Goal: Check status: Check status

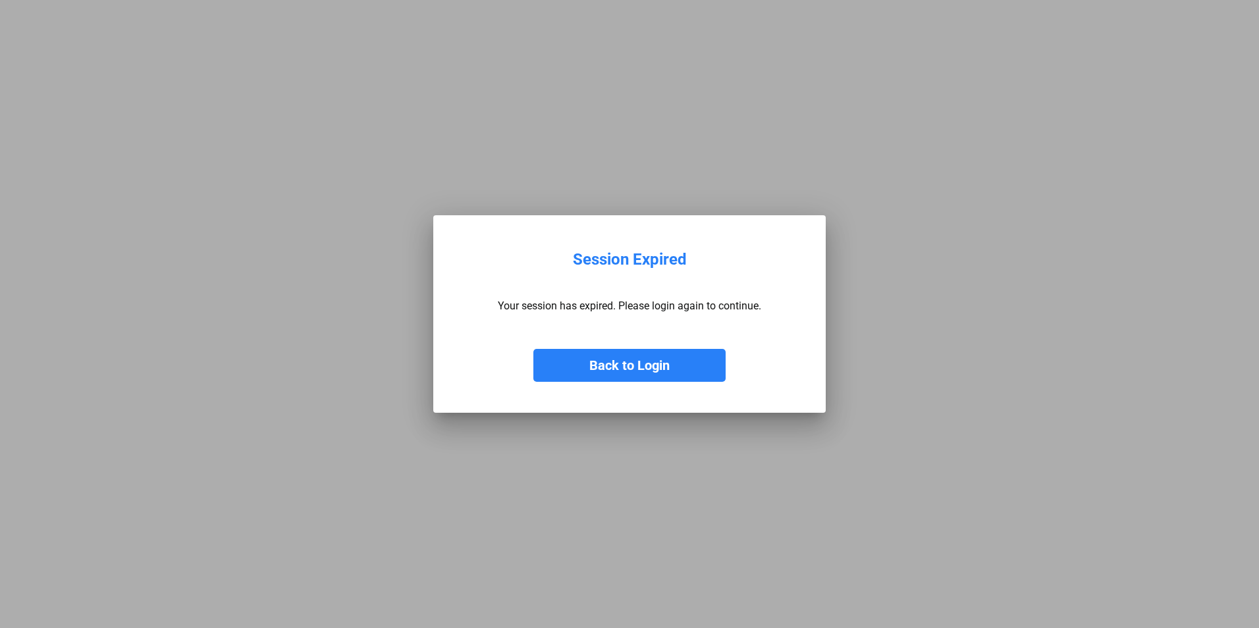
click at [674, 378] on button "Back to Login" at bounding box center [630, 365] width 192 height 33
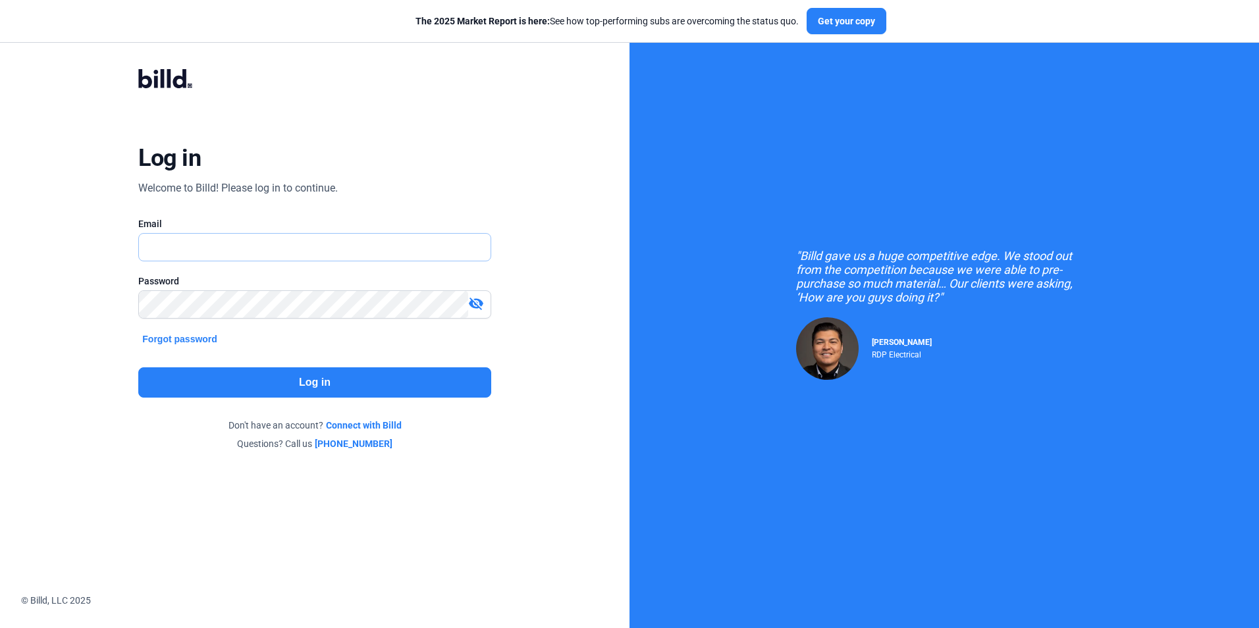
type input "[EMAIL_ADDRESS][DOMAIN_NAME]"
click at [289, 377] on button "Log in" at bounding box center [314, 383] width 352 height 30
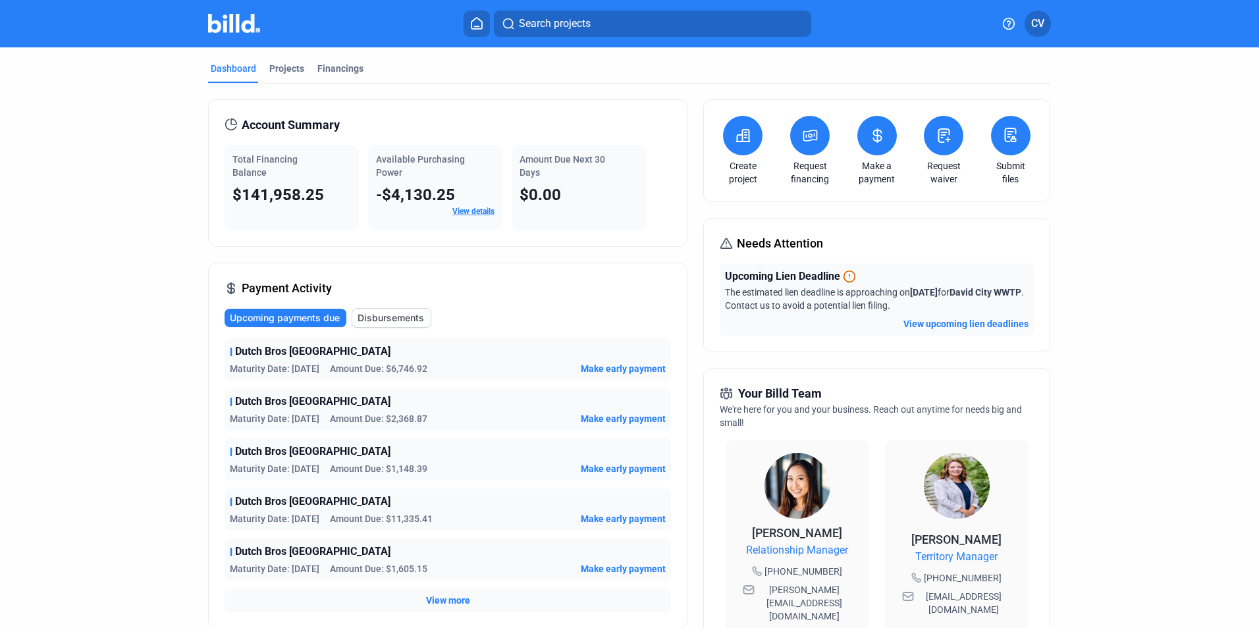
drag, startPoint x: 229, startPoint y: 194, endPoint x: 333, endPoint y: 198, distance: 104.1
click at [333, 198] on div "Total Financing Balance $141,958.25" at bounding box center [292, 188] width 134 height 86
click at [334, 198] on div "$141,958.25" at bounding box center [292, 194] width 119 height 21
drag, startPoint x: 381, startPoint y: 198, endPoint x: 451, endPoint y: 197, distance: 69.8
click at [452, 196] on div "-$4,130.25" at bounding box center [435, 194] width 119 height 21
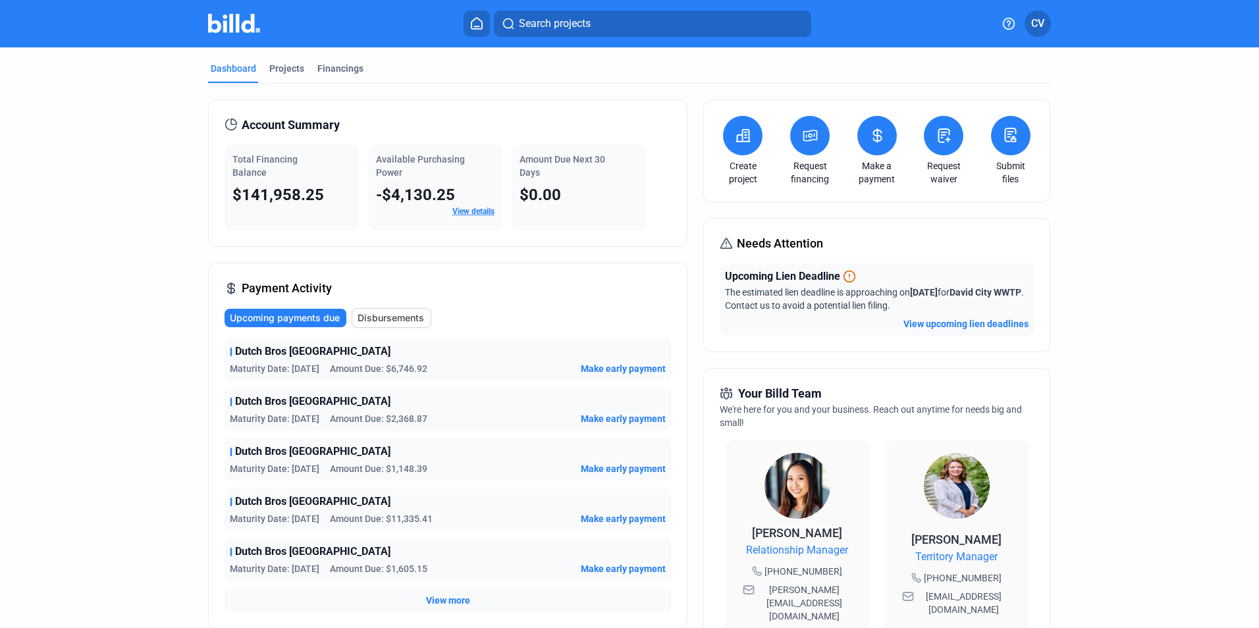
drag, startPoint x: 451, startPoint y: 197, endPoint x: 400, endPoint y: 247, distance: 71.3
click at [400, 247] on div "Account Summary Total Financing Balance $141,958.25 Available Purchasing Power …" at bounding box center [448, 508] width 480 height 819
click at [414, 192] on span "-$4,130.25" at bounding box center [415, 195] width 79 height 18
click at [453, 208] on link "View details" at bounding box center [474, 211] width 42 height 9
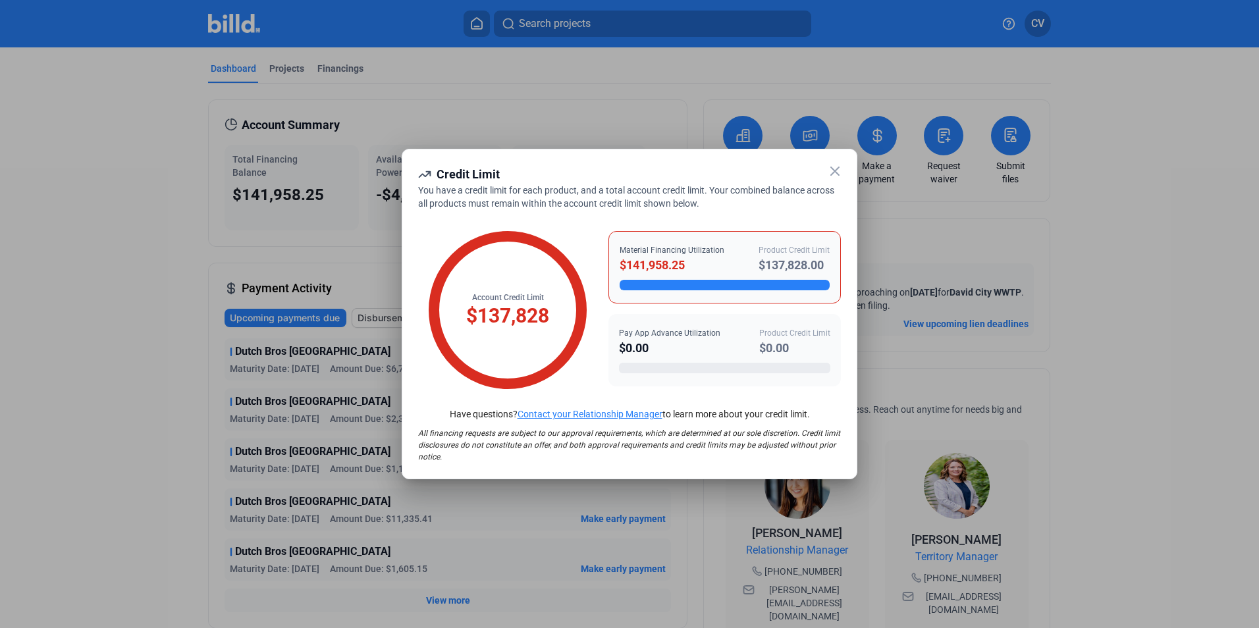
click at [834, 170] on icon at bounding box center [835, 171] width 8 height 8
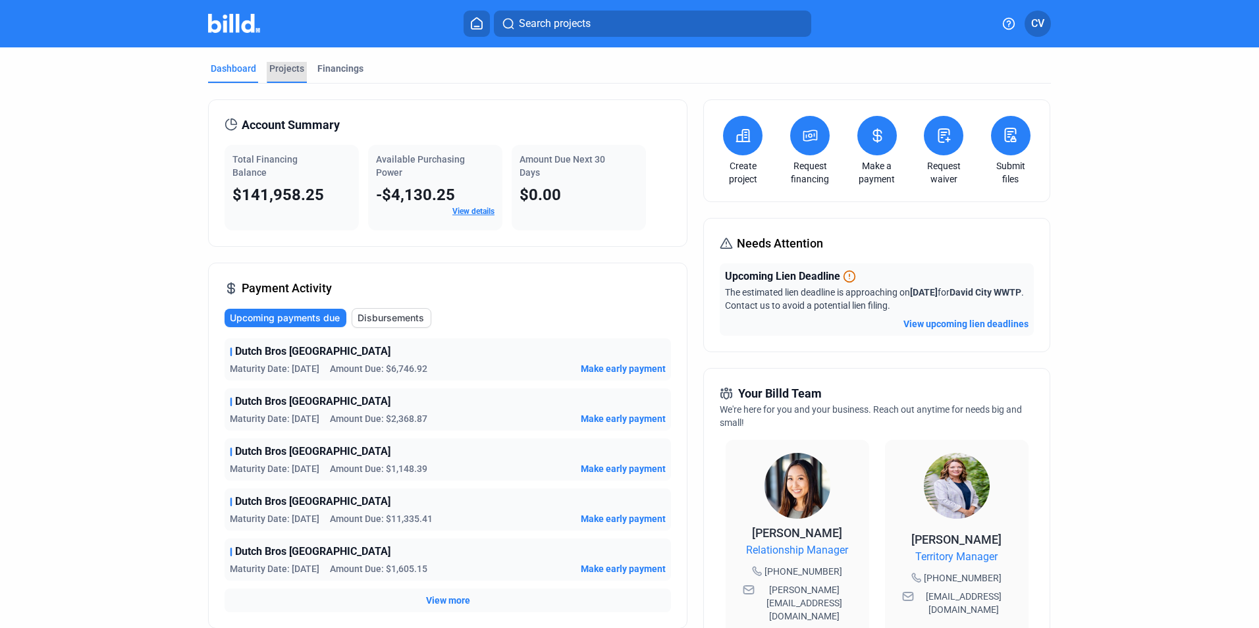
click at [276, 70] on div "Projects" at bounding box center [286, 68] width 35 height 13
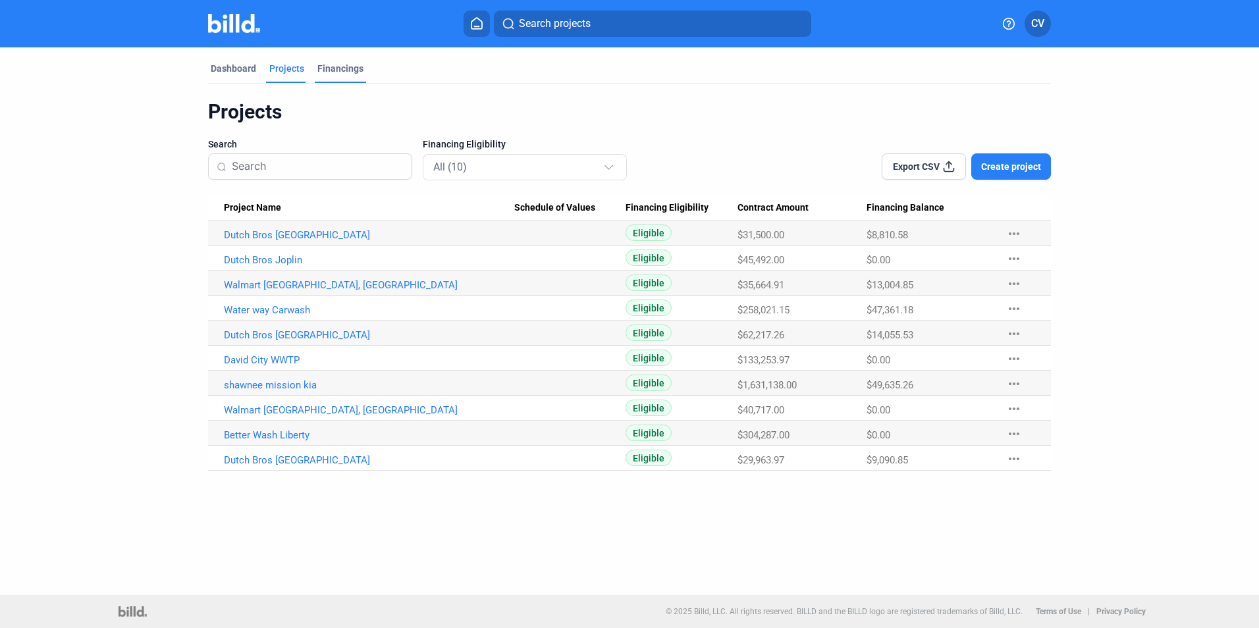
click at [350, 72] on div "Financings" at bounding box center [340, 68] width 46 height 13
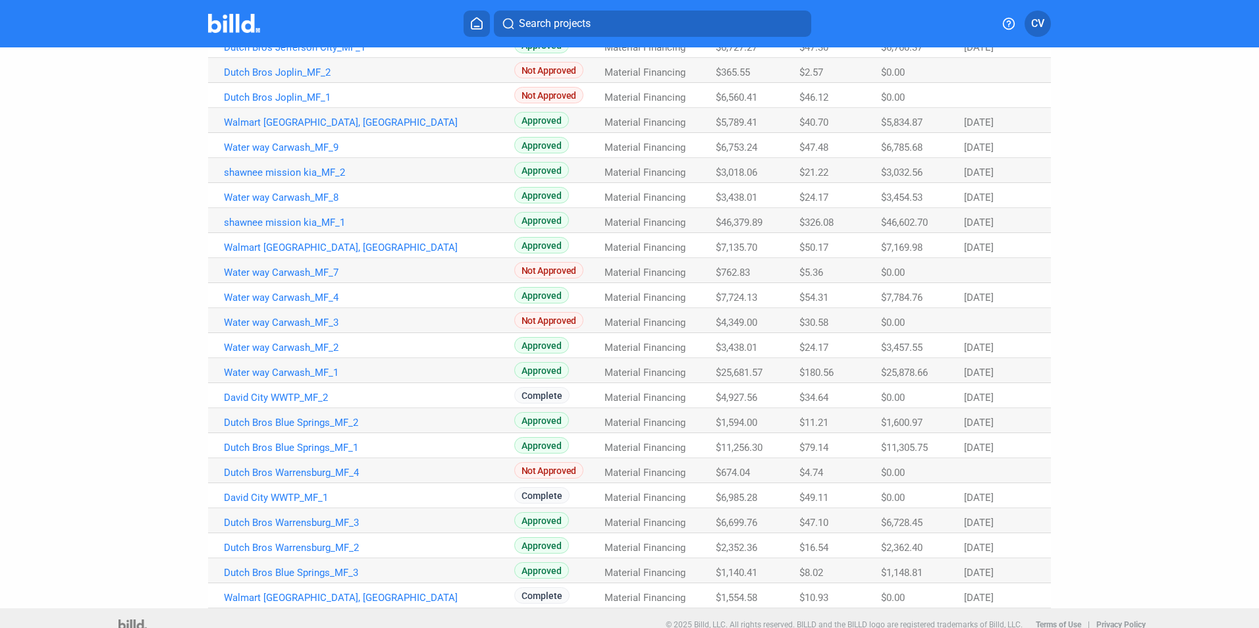
scroll to position [226, 0]
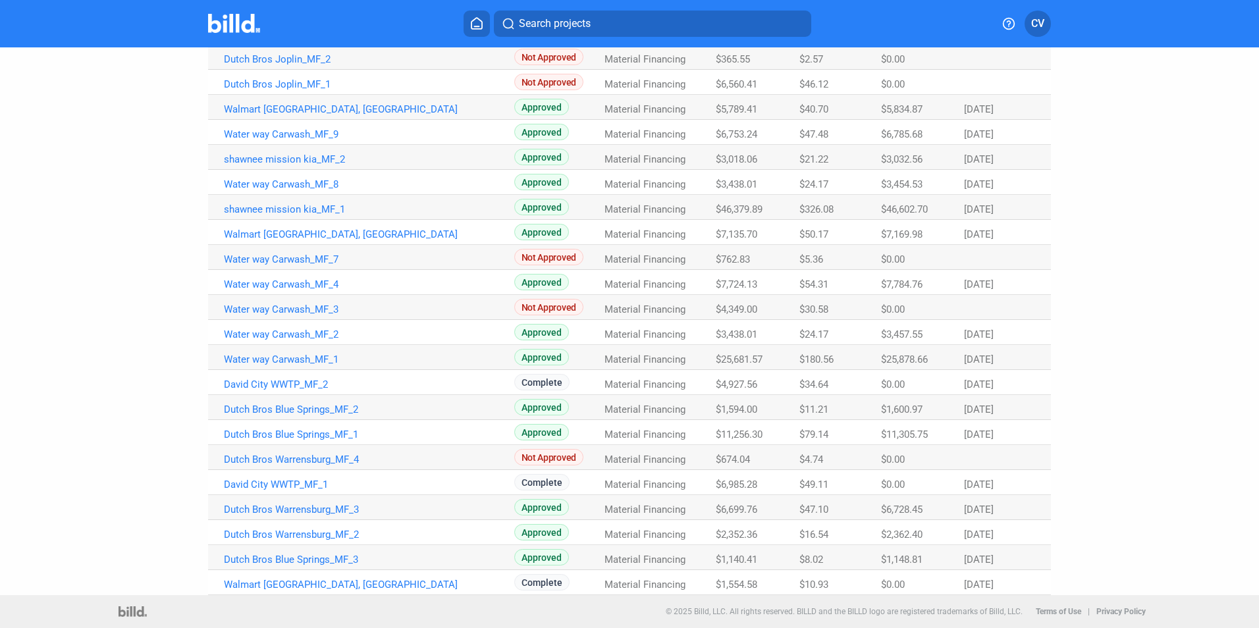
drag, startPoint x: 1002, startPoint y: 562, endPoint x: 940, endPoint y: 563, distance: 62.6
click at [940, 563] on tr "Dutch Bros Blue Springs_MF_3 Approved Material Financing $1,140.41 $8.02 $1,148…" at bounding box center [629, 557] width 843 height 25
click at [976, 561] on span "[DATE]" at bounding box center [979, 560] width 30 height 12
drag, startPoint x: 1002, startPoint y: 532, endPoint x: 962, endPoint y: 511, distance: 45.7
click at [962, 511] on tbody "Dutch Bros Jefferson City_MF_2 Approved Material Financing $2,040.17 $14.34 $2,…" at bounding box center [629, 295] width 843 height 601
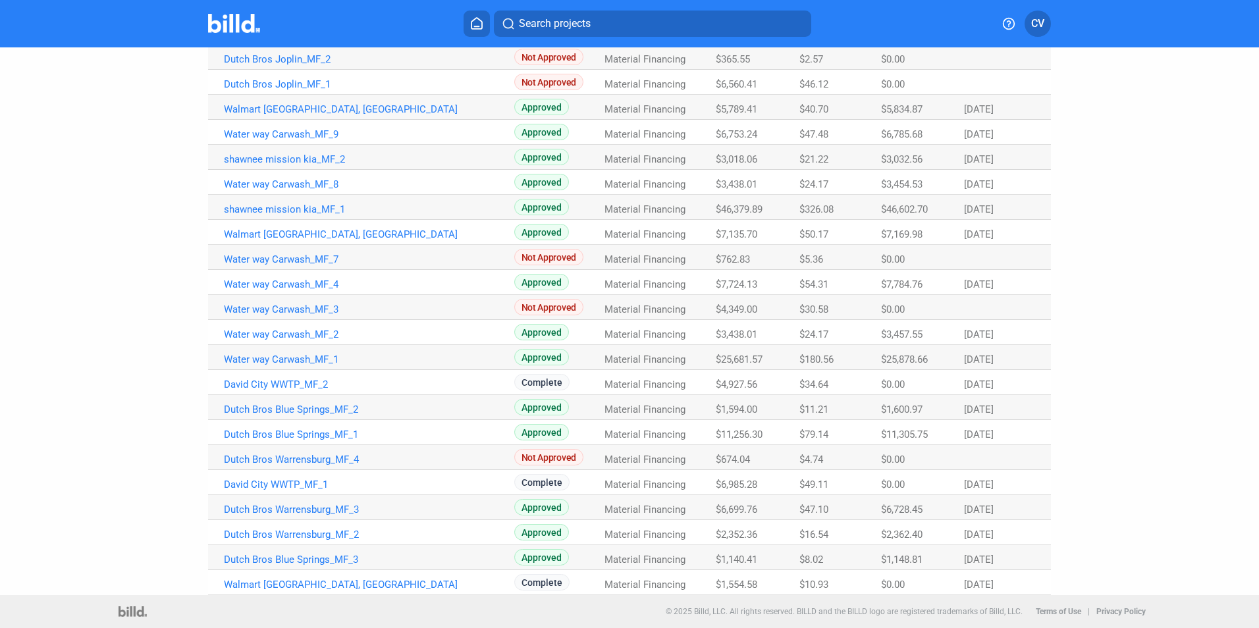
click at [965, 511] on span "[DATE]" at bounding box center [979, 510] width 30 height 12
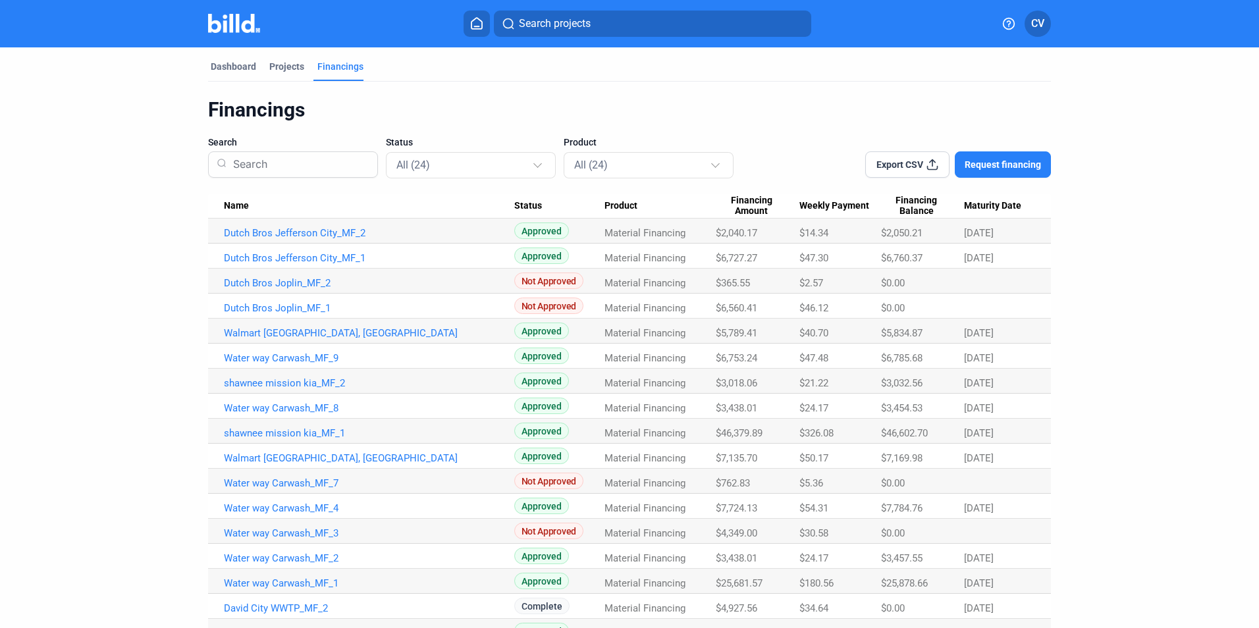
scroll to position [0, 0]
